Goal: Information Seeking & Learning: Learn about a topic

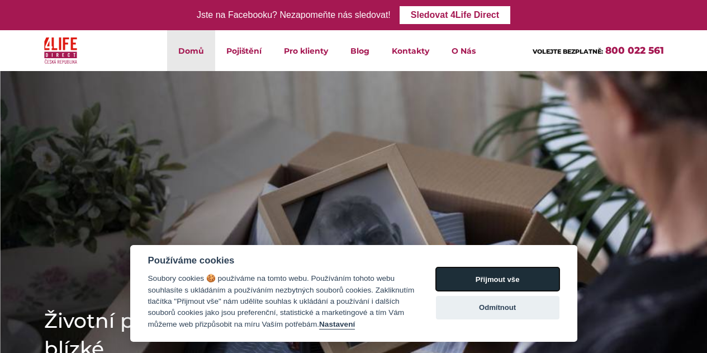
click at [489, 275] on button "Přijmout vše" at bounding box center [498, 278] width 124 height 23
checkbox input "true"
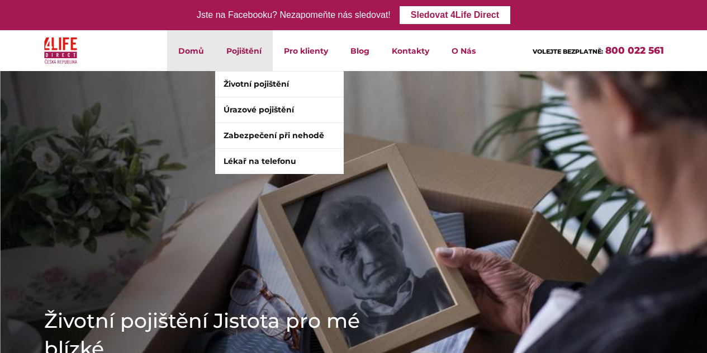
click at [252, 59] on li "Pojištění Životní pojištění Úrazové pojištění Zabezpečení při nehodě Lékař na t…" at bounding box center [244, 50] width 58 height 41
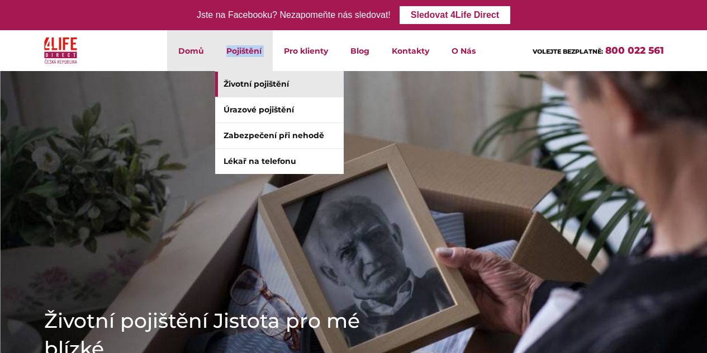
click at [252, 83] on link "Životní pojištění" at bounding box center [279, 84] width 129 height 25
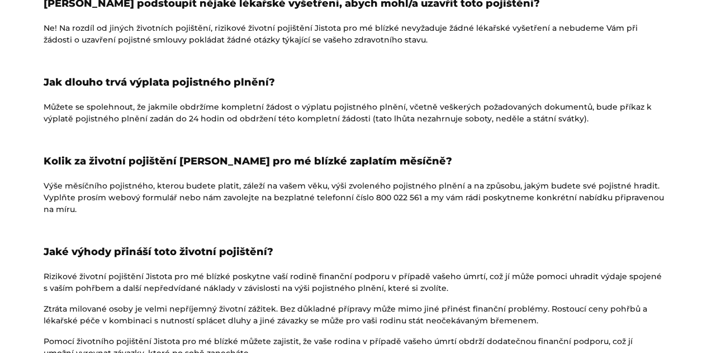
scroll to position [1444, 0]
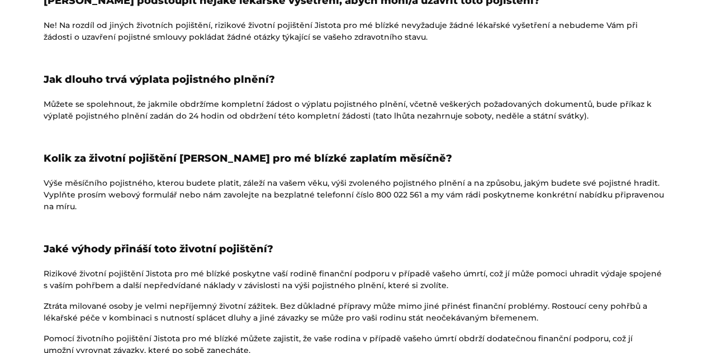
click at [511, 172] on div at bounding box center [354, 171] width 621 height 11
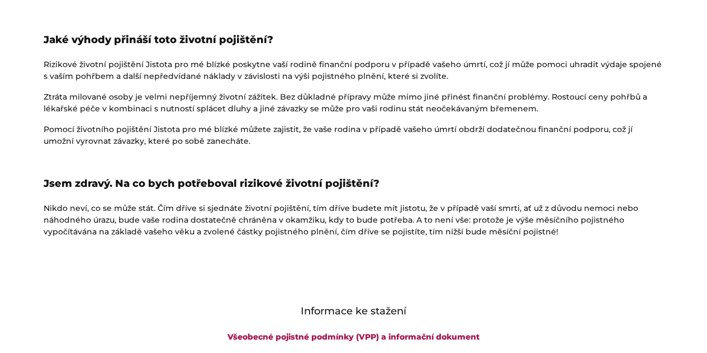
scroll to position [1655, 0]
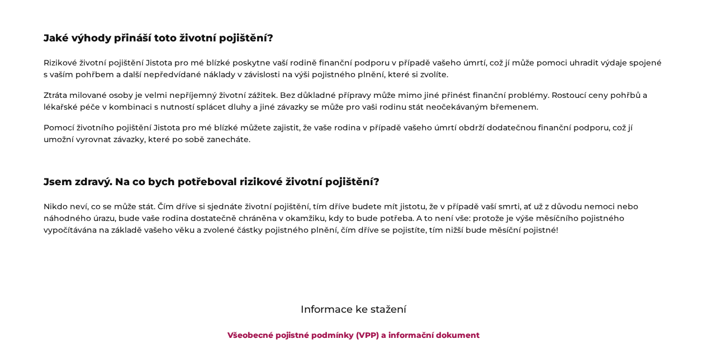
click at [309, 54] on div at bounding box center [354, 51] width 621 height 11
click at [585, 143] on p "Pomocí životního pojištění Jistota pro mé blízké můžete zajistit, že vaše rodin…" at bounding box center [354, 133] width 621 height 23
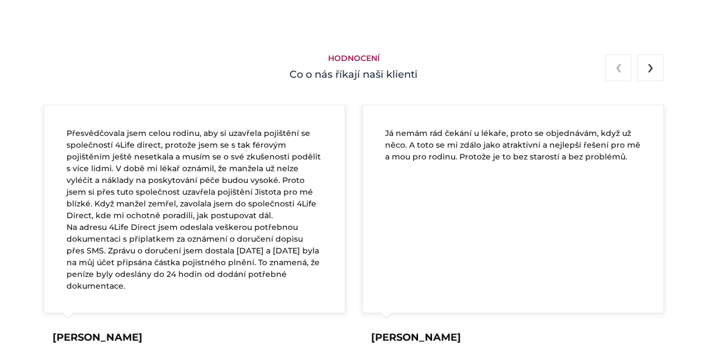
scroll to position [2006, 0]
click at [483, 152] on p "Já nemám rád čekání u lékaře, proto se objednávám, když už něco. A toto se mi z…" at bounding box center [513, 143] width 256 height 35
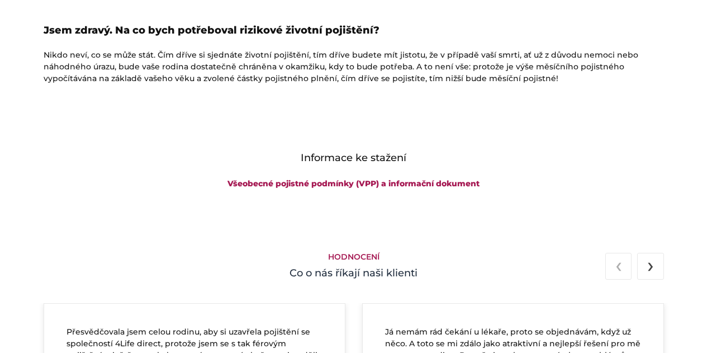
scroll to position [1803, 0]
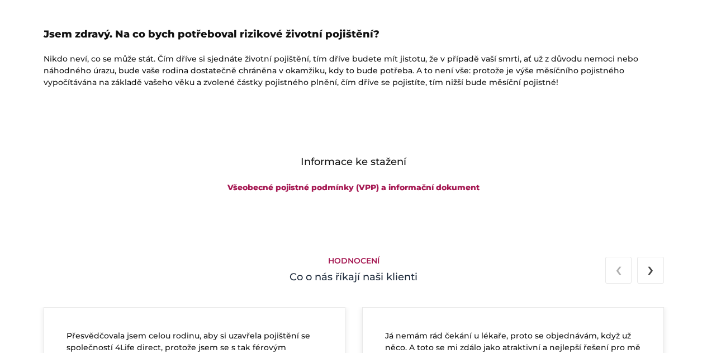
click at [263, 193] on div "Informace ke stažení Všeobecné pojistné podmínky (VPP) a informační dokument" at bounding box center [353, 178] width 637 height 48
click at [260, 190] on link "Všeobecné pojistné podmínky (VPP) a informační dokument" at bounding box center [354, 187] width 252 height 10
